Goal: Task Accomplishment & Management: Use online tool/utility

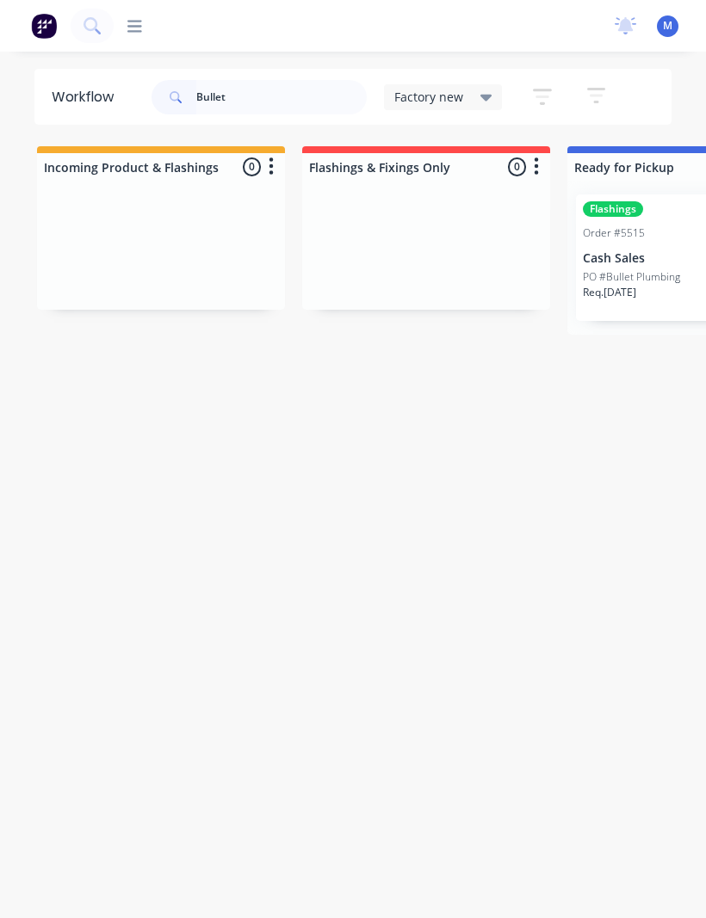
type input "Bullet"
click at [649, 268] on div "Flashings Order #5515 09:26 AM [DATE] Cash Sales PO #Bullet Plumbing Req. [DATE…" at bounding box center [691, 258] width 231 height 127
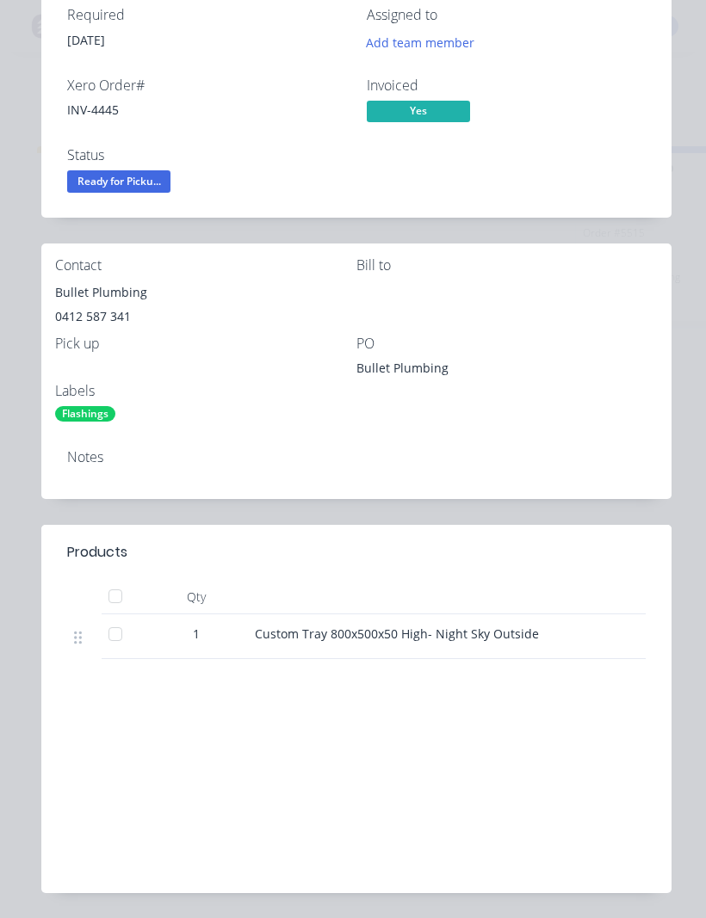
scroll to position [187, 0]
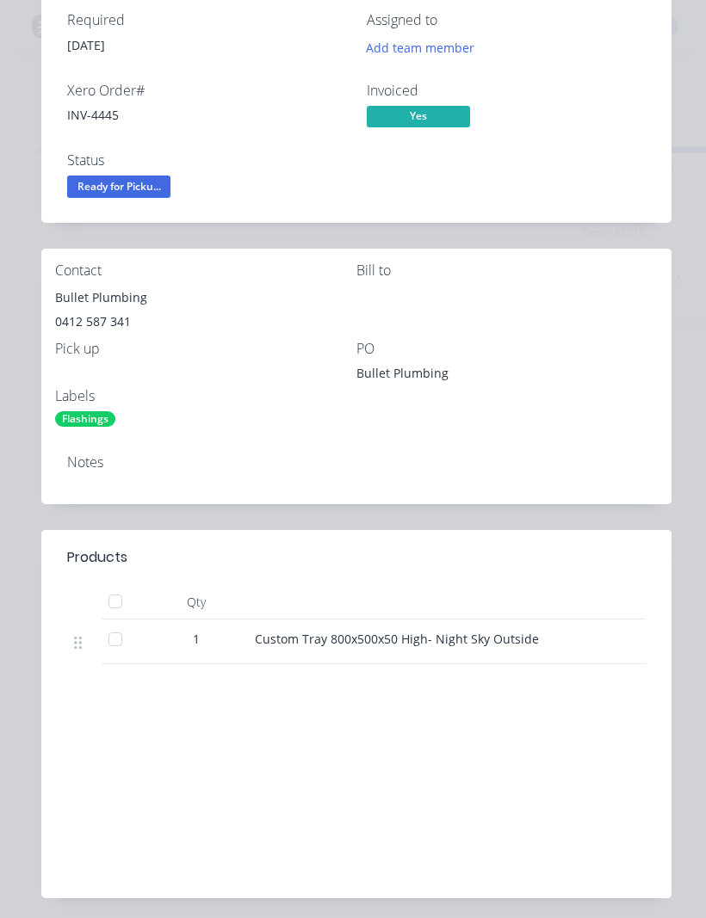
click at [112, 602] on div at bounding box center [115, 601] width 34 height 34
click at [108, 182] on span "Ready for Picku..." at bounding box center [118, 187] width 103 height 22
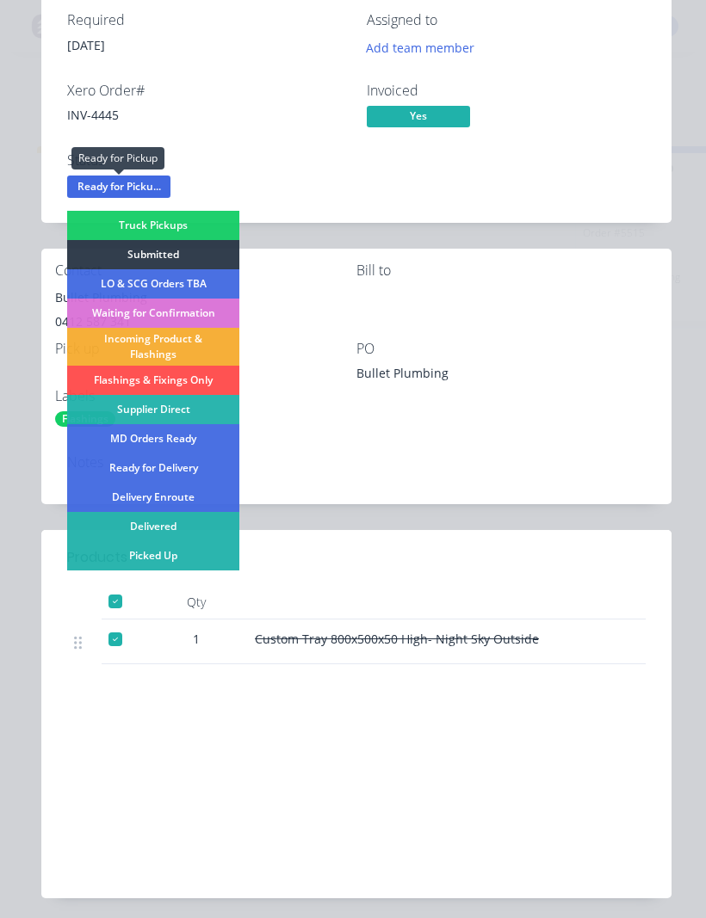
click at [150, 565] on div "Picked Up" at bounding box center [153, 555] width 172 height 29
